Goal: Navigation & Orientation: Find specific page/section

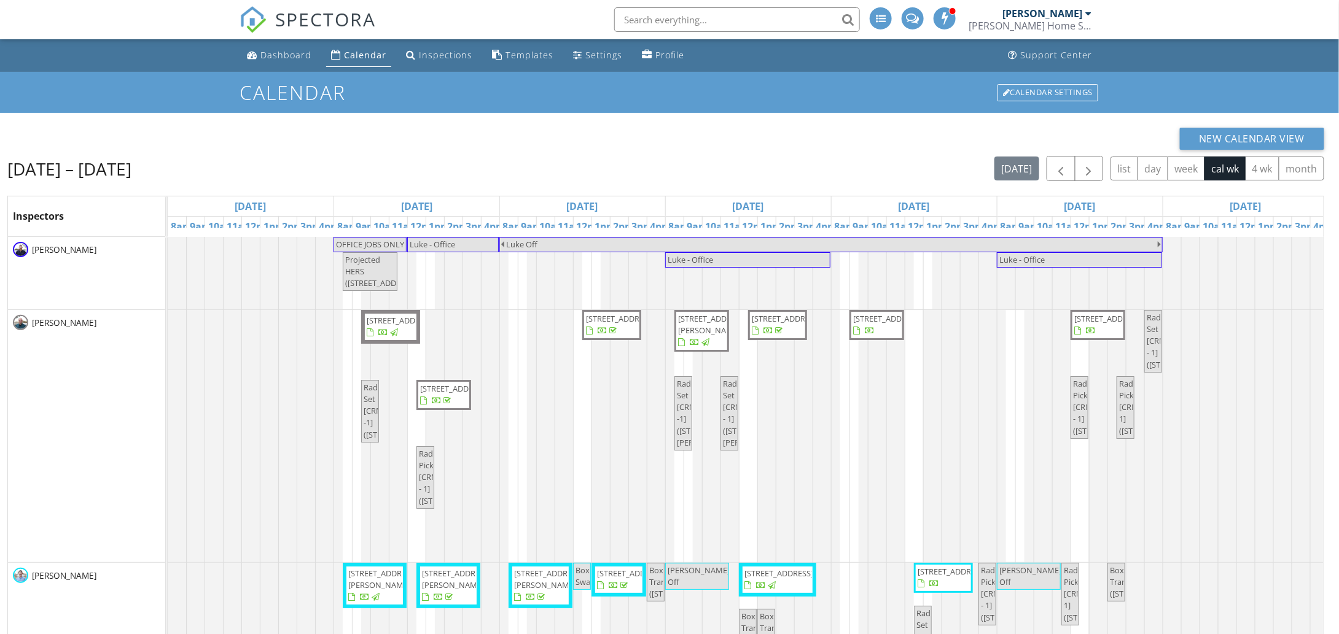
click at [561, 157] on div "Aug 24 – 30, 2025 today list day week cal wk 4 wk month" at bounding box center [665, 168] width 1316 height 25
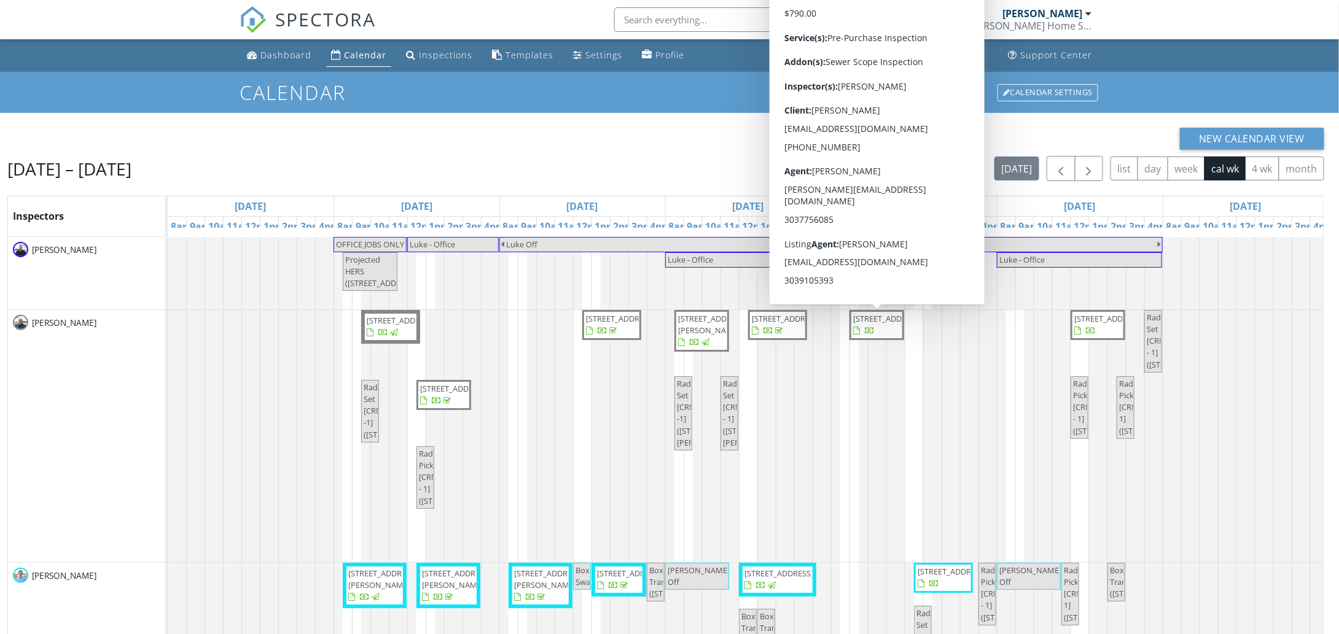
click at [862, 324] on span "1148 Hillside Ln, Louisville 80027" at bounding box center [887, 318] width 69 height 11
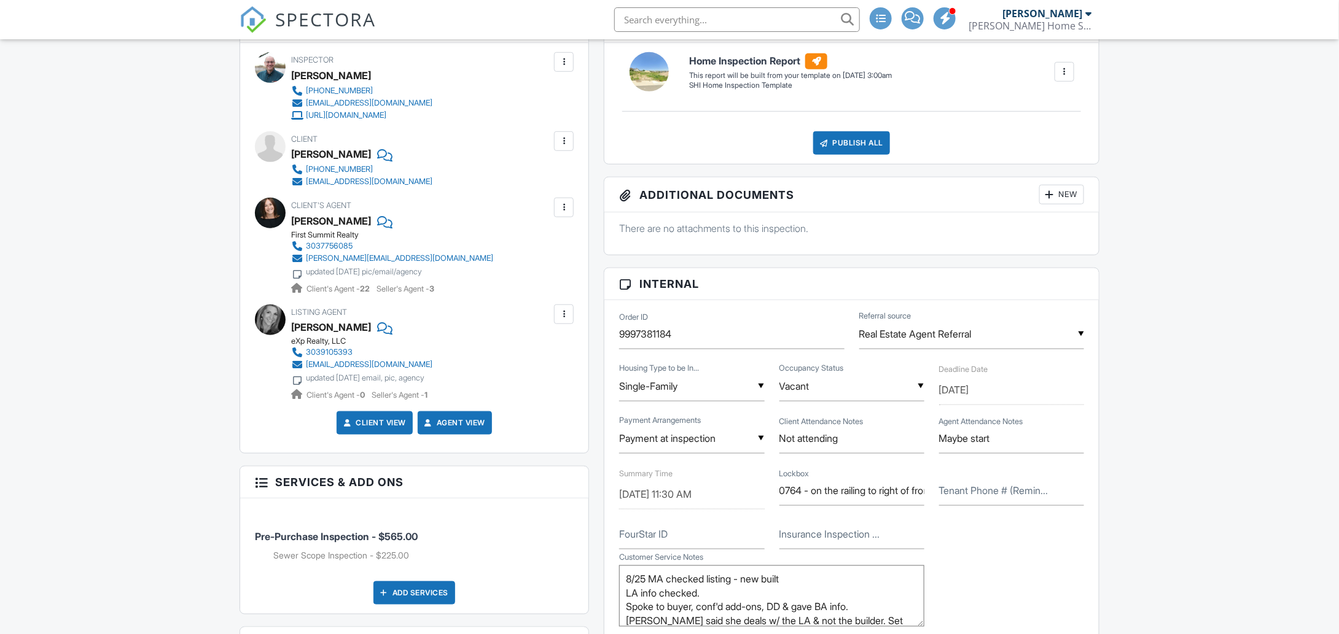
scroll to position [430, 0]
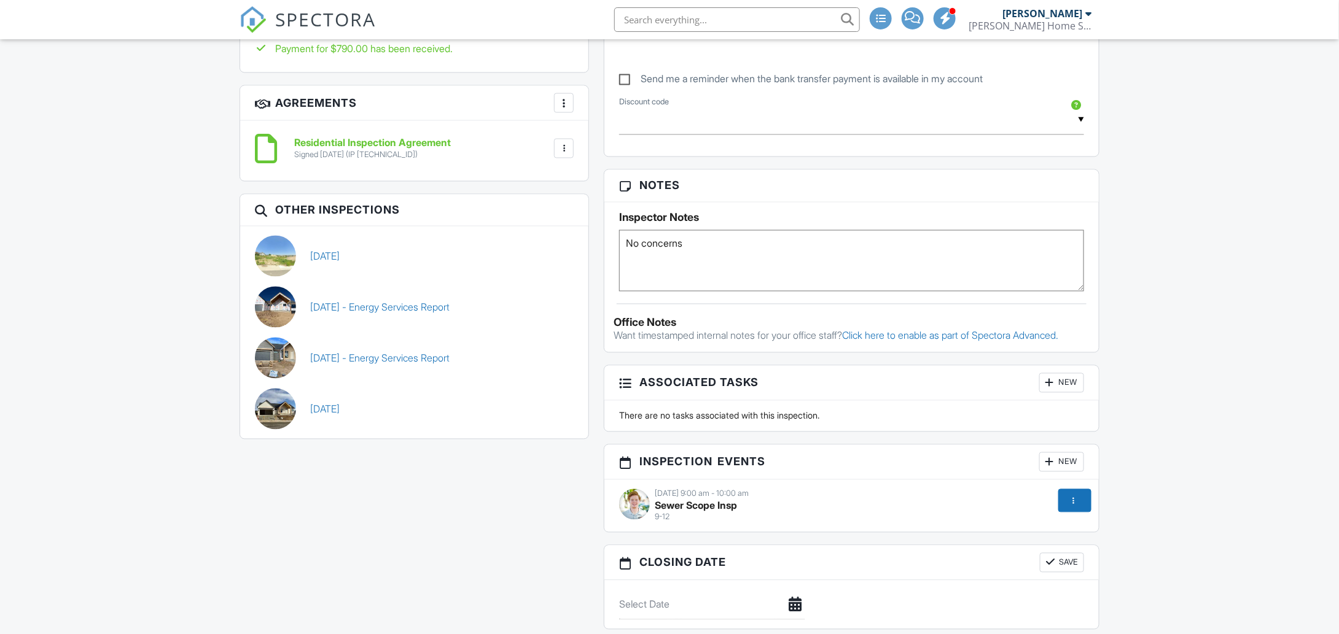
scroll to position [1030, 0]
